Goal: Task Accomplishment & Management: Complete application form

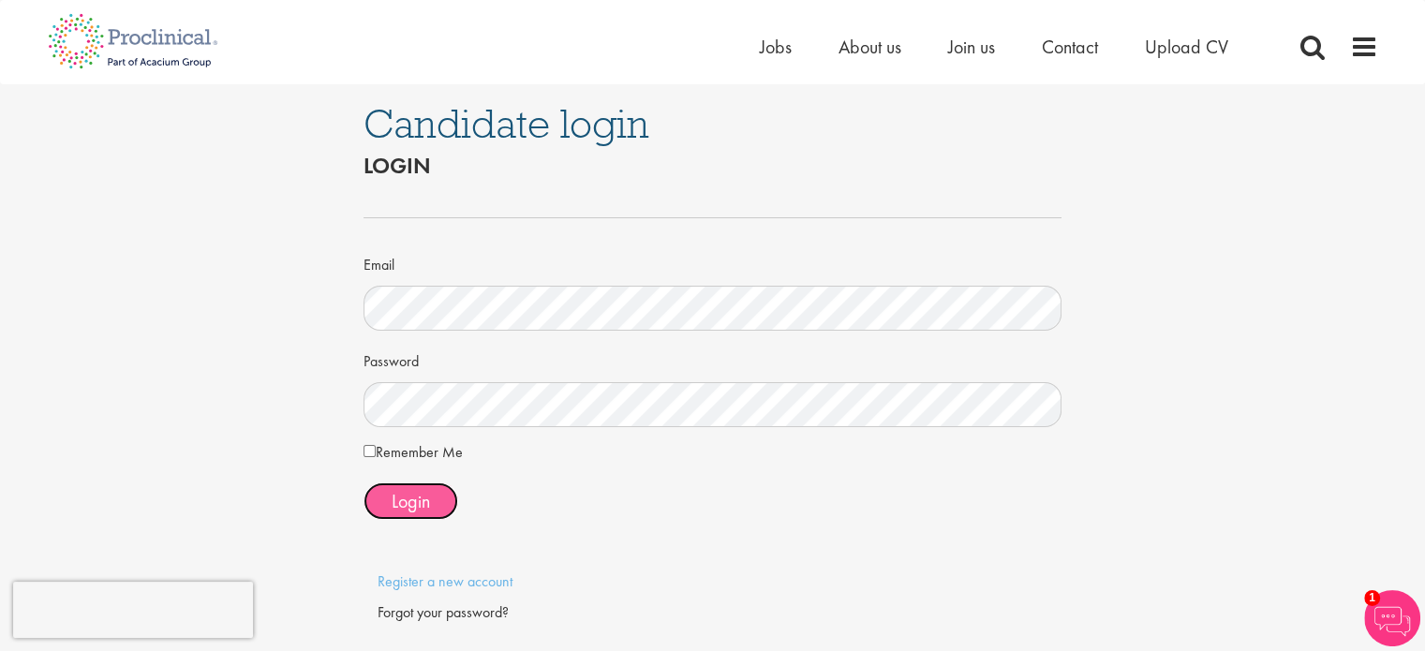
click at [420, 505] on span "Login" at bounding box center [411, 501] width 38 height 24
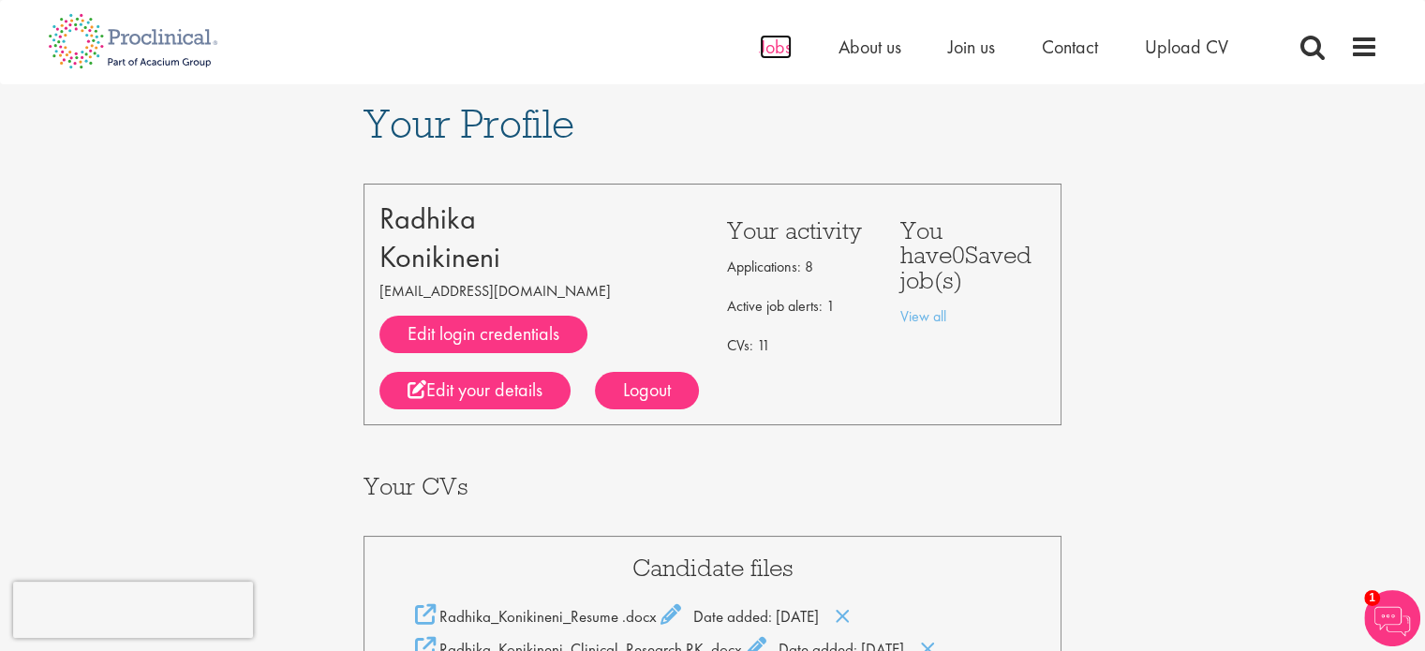
click at [781, 50] on span "Jobs" at bounding box center [776, 47] width 32 height 24
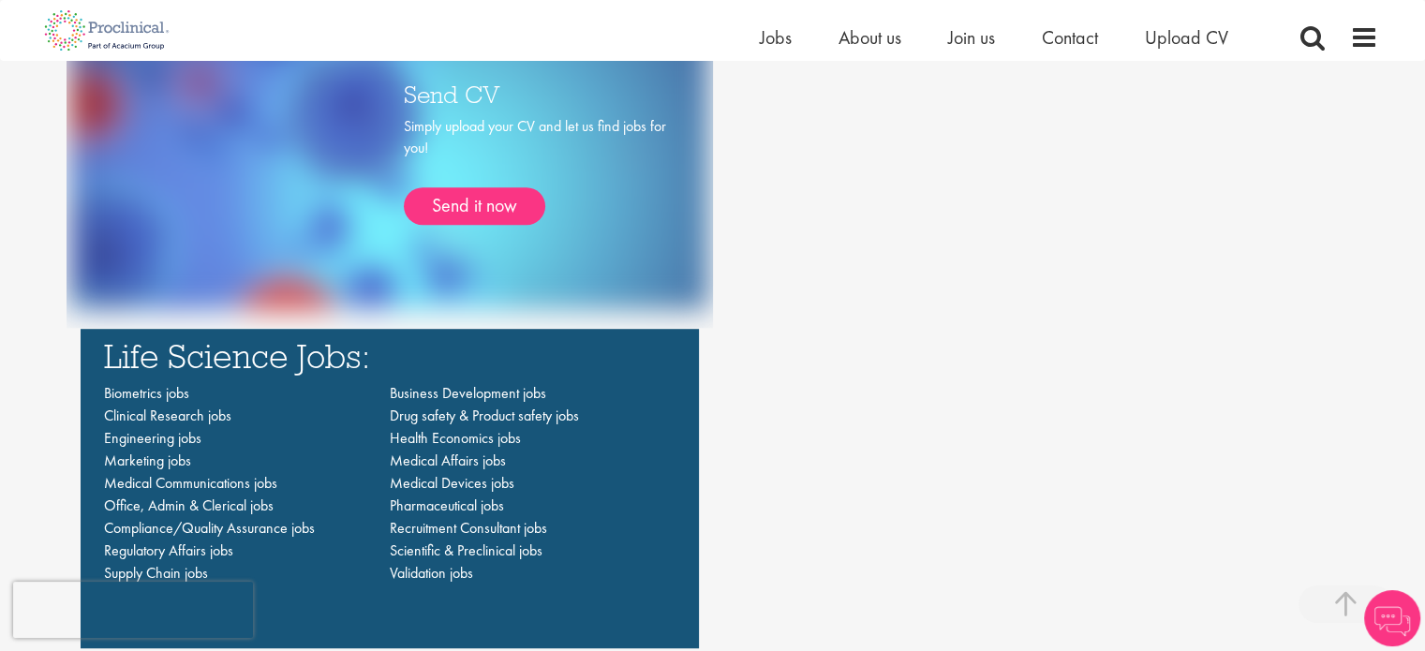
scroll to position [1177, 0]
click at [479, 216] on link "Send it now" at bounding box center [474, 205] width 141 height 37
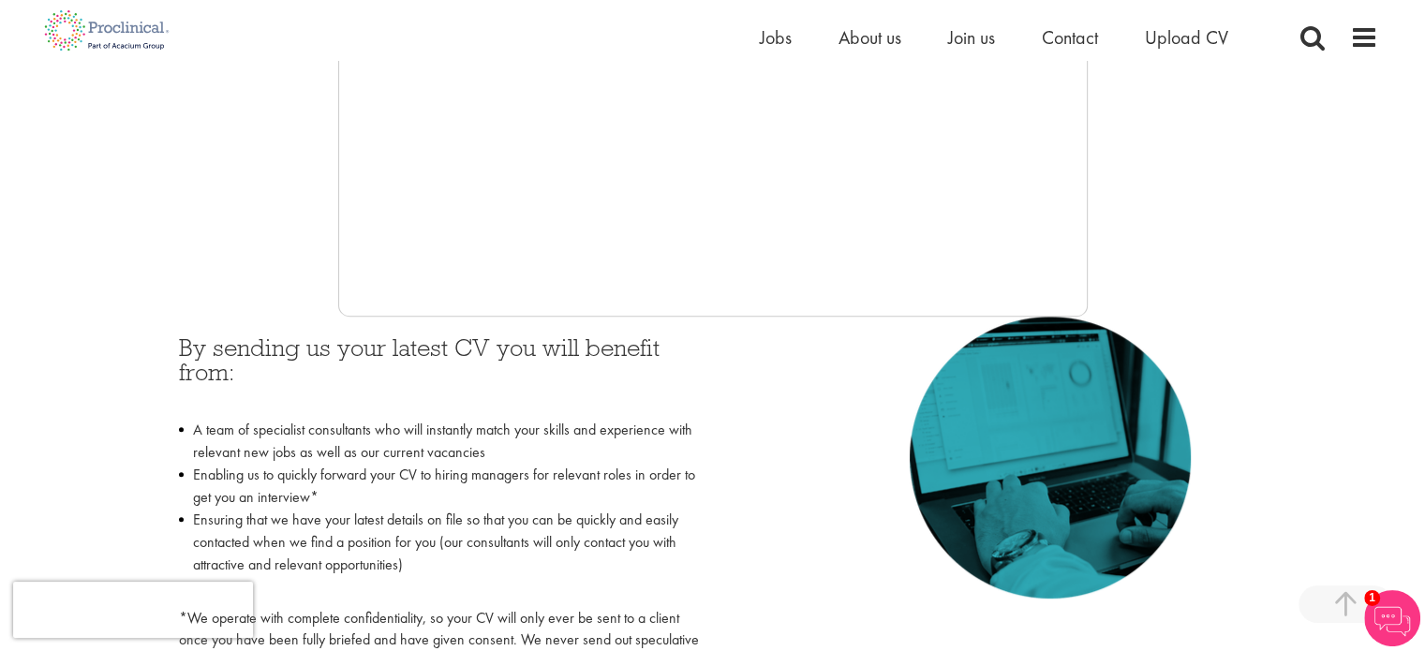
scroll to position [623, 0]
